Goal: Task Accomplishment & Management: Use online tool/utility

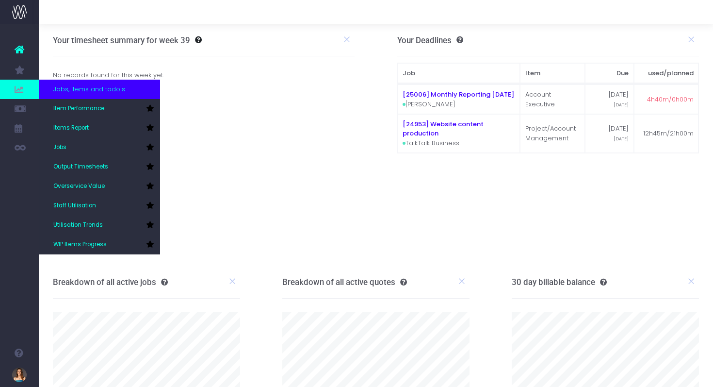
click at [21, 87] on icon at bounding box center [20, 89] width 10 height 11
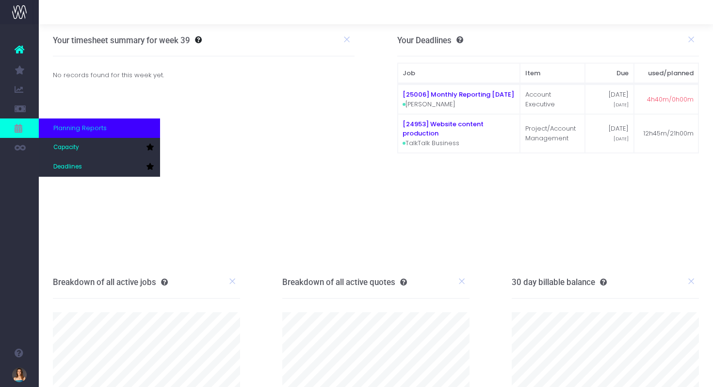
click at [25, 125] on link at bounding box center [19, 127] width 39 height 19
click at [66, 129] on span "Planning Reports" at bounding box center [79, 128] width 53 height 10
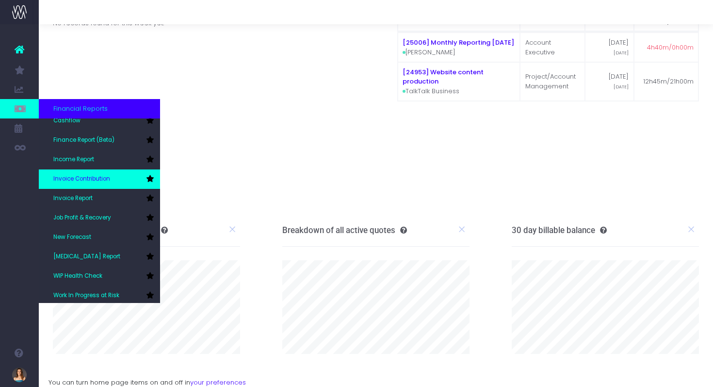
scroll to position [49, 0]
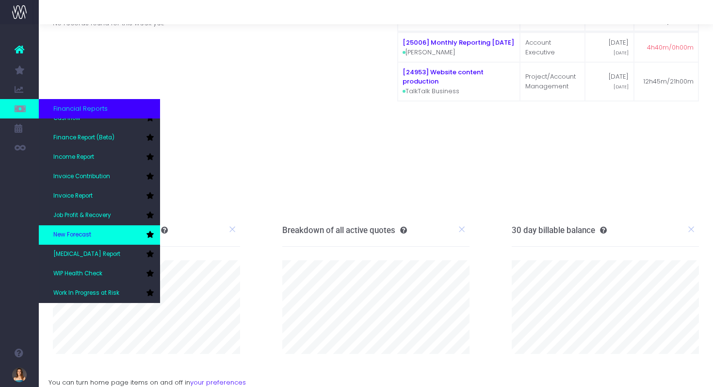
click at [89, 227] on link "New Forecast" at bounding box center [99, 234] width 121 height 19
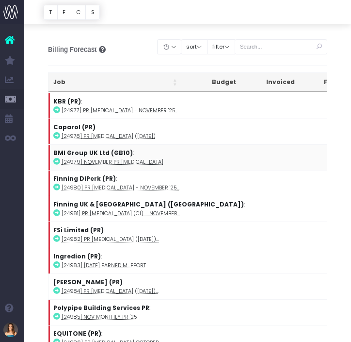
scroll to position [7423, 0]
click at [289, 42] on input "text" at bounding box center [281, 46] width 93 height 15
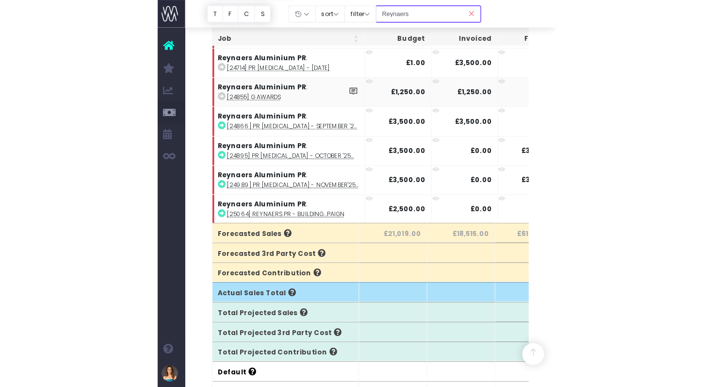
scroll to position [0, 0]
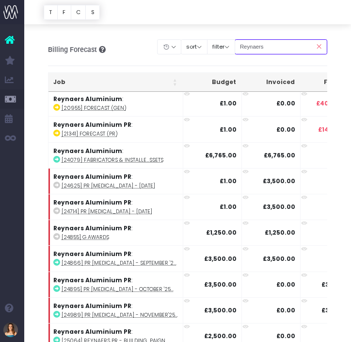
type input "Reynaers"
click at [317, 48] on icon at bounding box center [319, 47] width 17 height 20
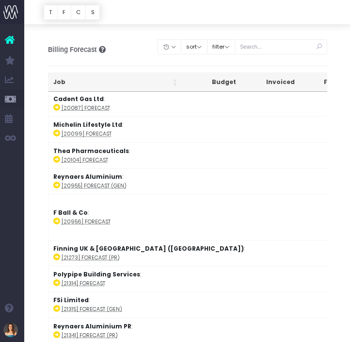
click at [318, 47] on icon at bounding box center [319, 47] width 17 height 20
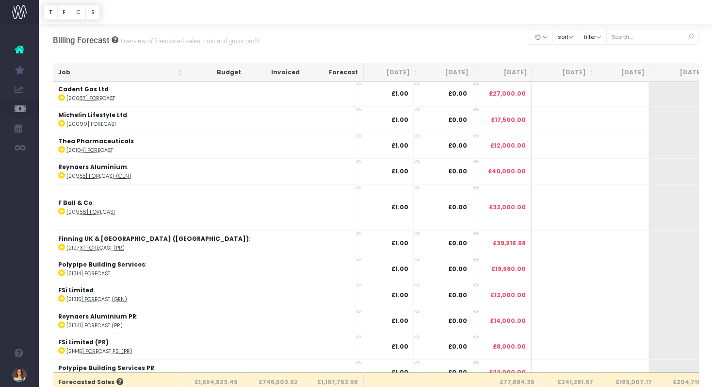
scroll to position [1, 0]
